Goal: Task Accomplishment & Management: Manage account settings

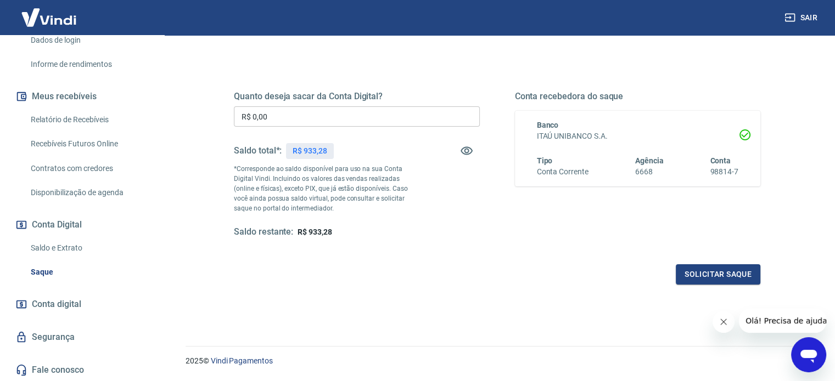
scroll to position [191, 0]
click at [97, 118] on link "Relatório de Recebíveis" at bounding box center [88, 119] width 125 height 22
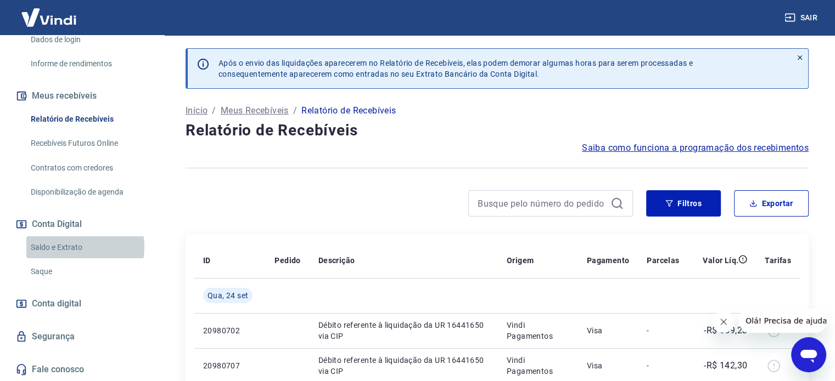
click at [69, 247] on link "Saldo e Extrato" at bounding box center [88, 248] width 125 height 22
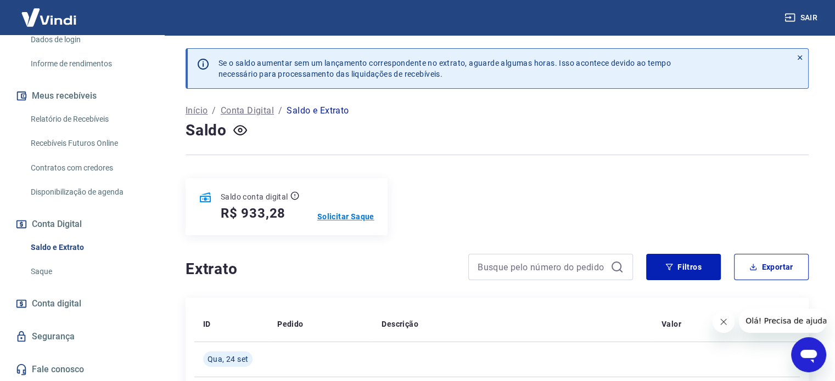
click at [367, 217] on p "Solicitar Saque" at bounding box center [345, 216] width 57 height 11
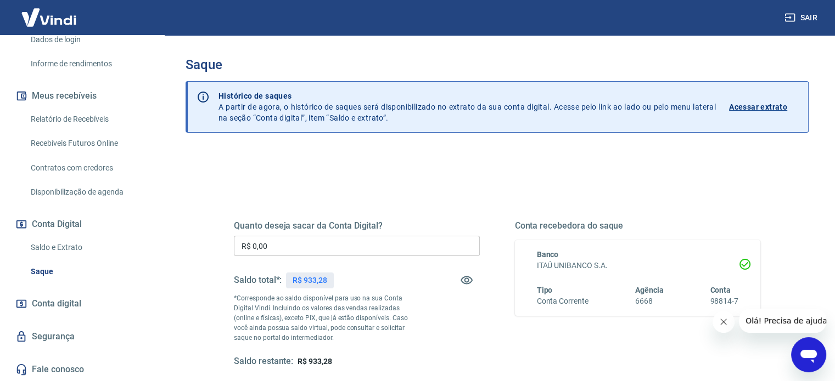
click at [352, 246] on input "R$ 0,00" at bounding box center [357, 246] width 246 height 20
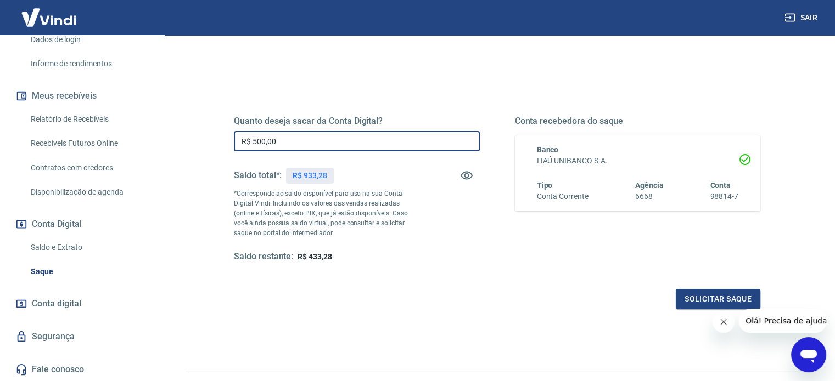
scroll to position [105, 0]
type input "R$ 500,00"
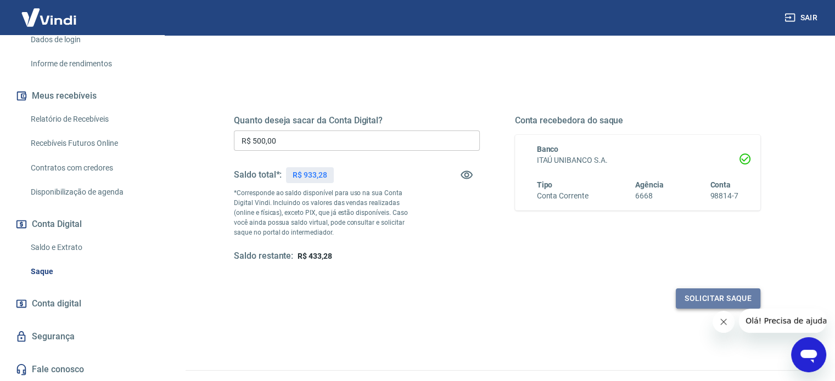
click at [739, 297] on button "Solicitar saque" at bounding box center [718, 299] width 85 height 20
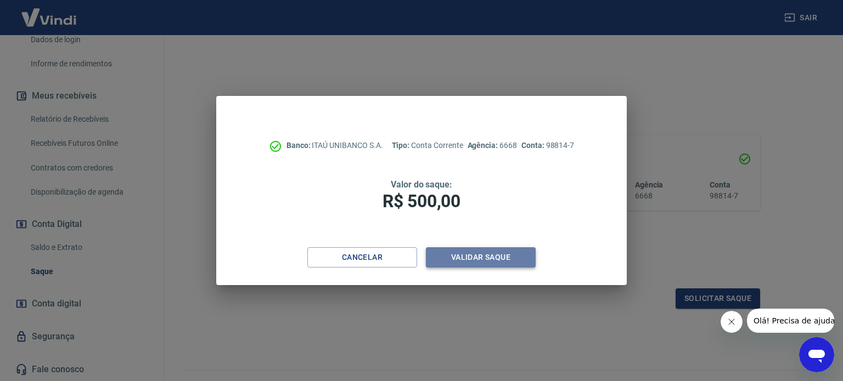
click at [485, 262] on button "Validar saque" at bounding box center [481, 257] width 110 height 20
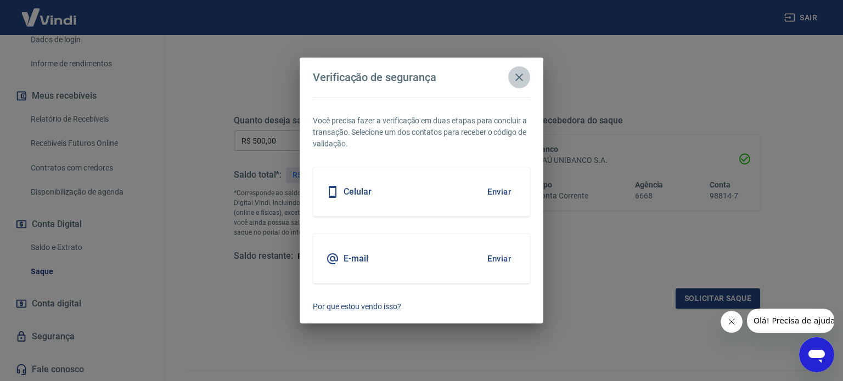
click at [519, 81] on icon "button" at bounding box center [519, 77] width 13 height 13
